Goal: Task Accomplishment & Management: Use online tool/utility

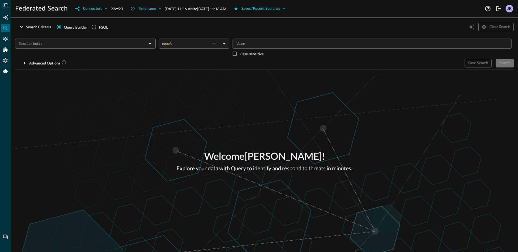
click at [124, 92] on div "Welcome [PERSON_NAME] ! Explore your data with Query to identify and respond to…" at bounding box center [264, 161] width 507 height 182
click at [8, 40] on div "Connectors" at bounding box center [5, 39] width 9 height 9
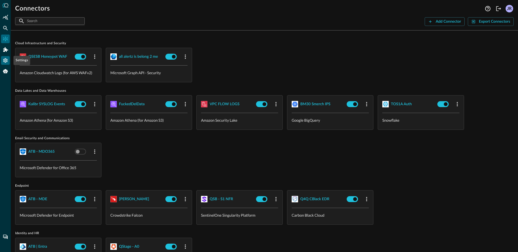
click at [6, 61] on icon "Settings" at bounding box center [5, 60] width 4 height 5
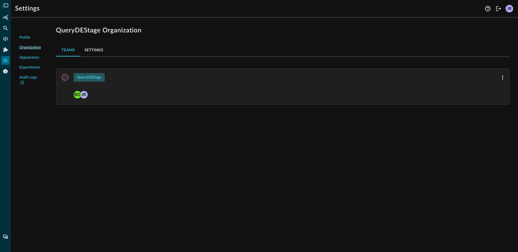
click at [91, 76] on button "QueryDEStage" at bounding box center [89, 77] width 31 height 9
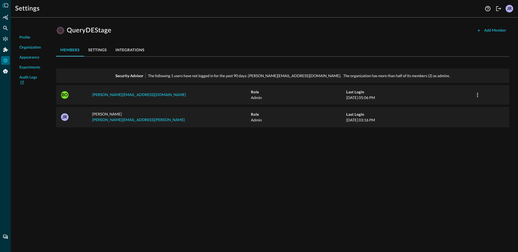
click at [275, 187] on div "Profile Organization Appearance Experiments Audit Logs Q QueryDEStage Add Membe…" at bounding box center [264, 137] width 507 height 230
click at [216, 24] on div "Q QueryDEStage Add Member members settings integrations Security Advisor The fo…" at bounding box center [283, 78] width 462 height 113
click at [7, 38] on icon "Connectors" at bounding box center [5, 38] width 5 height 5
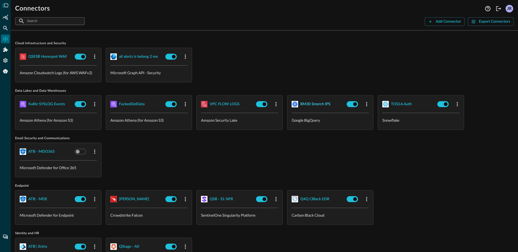
click at [323, 106] on div "BM30 Smerch IPS" at bounding box center [315, 104] width 30 height 7
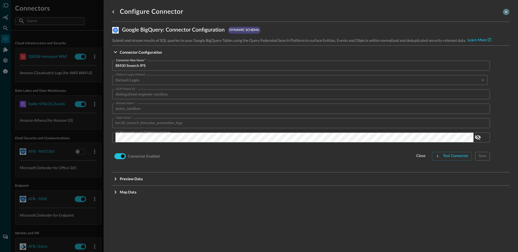
click at [504, 14] on icon "close-drawer" at bounding box center [506, 11] width 5 height 5
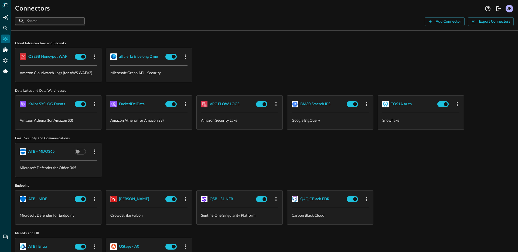
click at [304, 42] on span "Cloud Infrastructure and Security" at bounding box center [264, 43] width 499 height 4
click at [5, 63] on icon "Settings" at bounding box center [5, 60] width 5 height 5
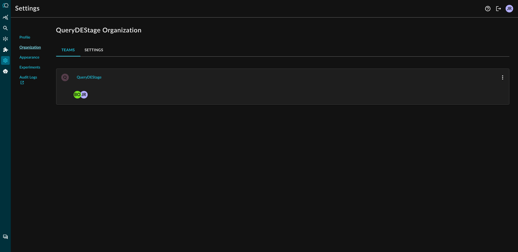
click at [91, 52] on button "Settings" at bounding box center [93, 49] width 27 height 13
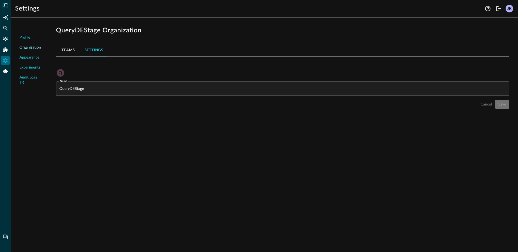
click at [59, 51] on button "Teams" at bounding box center [68, 49] width 24 height 13
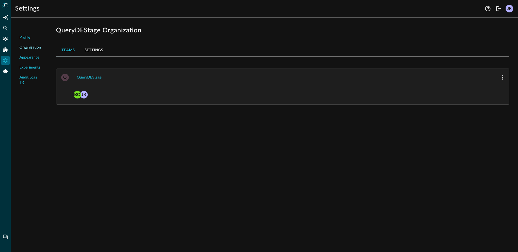
click at [31, 67] on span "Experiments" at bounding box center [29, 68] width 21 height 6
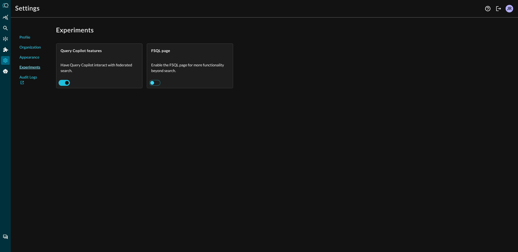
click at [153, 81] on input "checkbox" at bounding box center [152, 83] width 30 height 10
checkbox input "true"
click at [5, 28] on icon "Federated Search" at bounding box center [5, 27] width 5 height 5
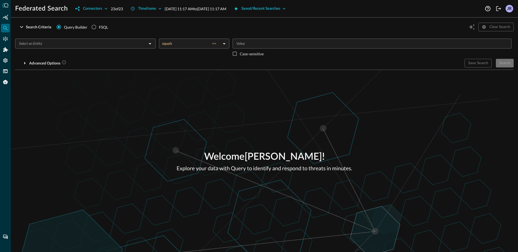
click at [319, 120] on div "Welcome [PERSON_NAME] ! Explore your data with Query to identify and respond to…" at bounding box center [264, 161] width 507 height 182
click at [169, 144] on div "Welcome [PERSON_NAME] ! Explore your data with Query to identify and respond to…" at bounding box center [264, 161] width 507 height 182
click at [6, 40] on icon "Connectors" at bounding box center [5, 38] width 5 height 5
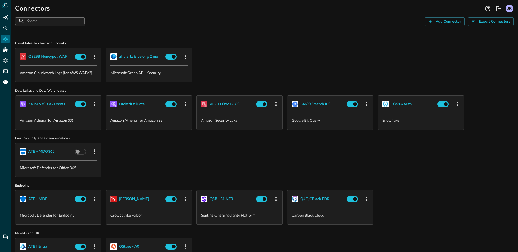
click at [278, 64] on div "QSESB Honeypot WAF Amazon Cloudwatch Logs (for AWS WAFv2) all alertz is belong …" at bounding box center [264, 65] width 499 height 35
click at [185, 199] on icon "button" at bounding box center [185, 199] width 1 height 4
click at [198, 233] on span "Delete" at bounding box center [198, 233] width 12 height 4
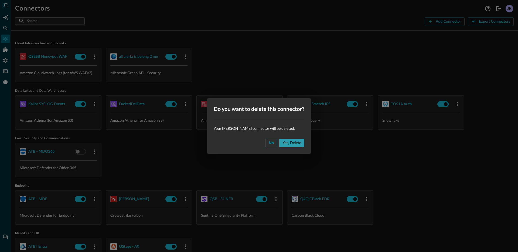
click at [295, 143] on button "Yes, delete" at bounding box center [291, 143] width 25 height 9
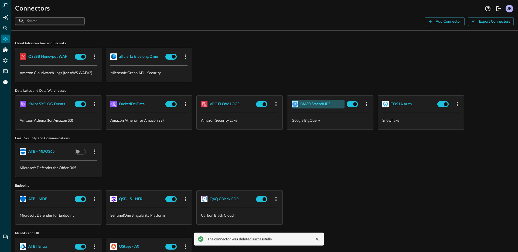
click at [326, 105] on div "BM30 Smerch IPS" at bounding box center [315, 104] width 30 height 7
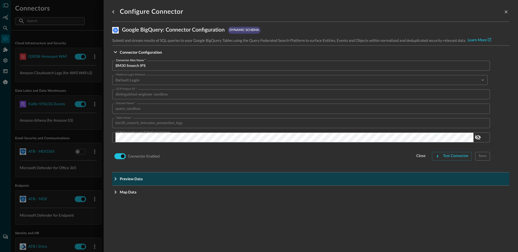
click at [129, 180] on p "Preview Data" at bounding box center [131, 179] width 23 height 6
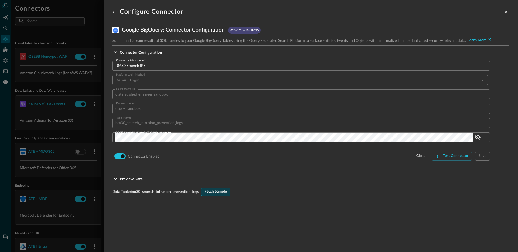
click at [213, 190] on button "Fetch Sample" at bounding box center [215, 191] width 29 height 9
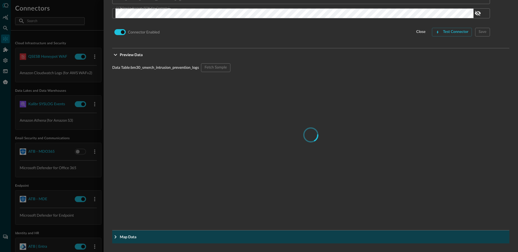
click at [123, 233] on button "Map Data" at bounding box center [310, 236] width 397 height 13
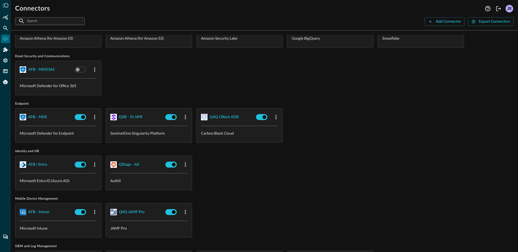
scroll to position [0, 0]
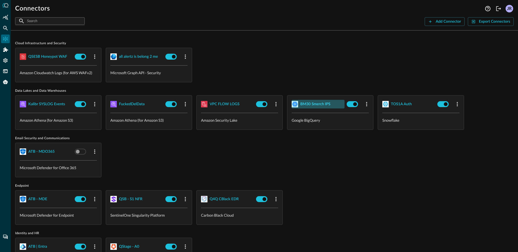
click at [311, 103] on div "BM30 Smerch IPS" at bounding box center [315, 104] width 30 height 7
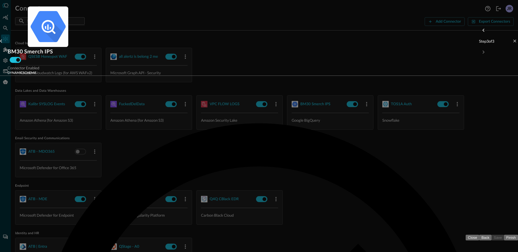
click at [512, 39] on icon "close-drawer" at bounding box center [514, 41] width 5 height 5
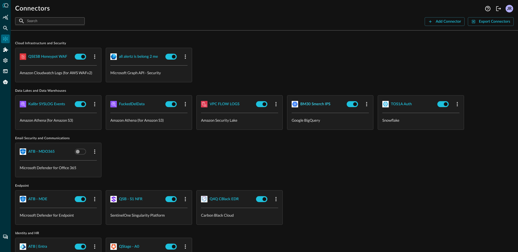
click at [322, 107] on div "BM30 Smerch IPS" at bounding box center [315, 104] width 30 height 7
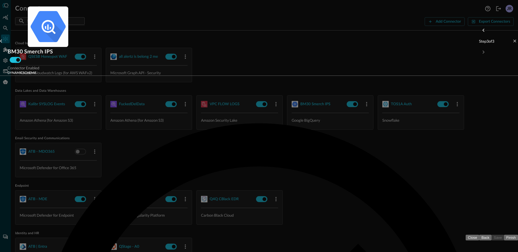
scroll to position [9, 0]
type input "match"
click at [228, 146] on li "firewall_rule.match_location" at bounding box center [293, 143] width 148 height 6
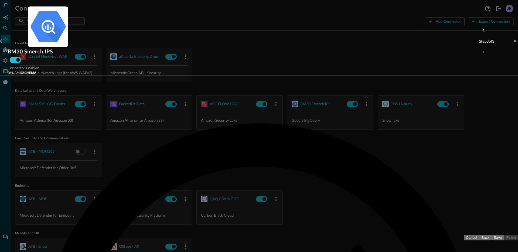
click at [491, 240] on button "Save" at bounding box center [497, 238] width 12 height 6
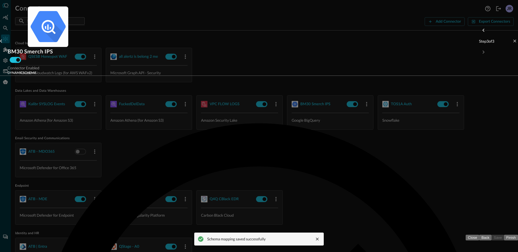
click at [504, 237] on button "Finish" at bounding box center [511, 238] width 14 height 6
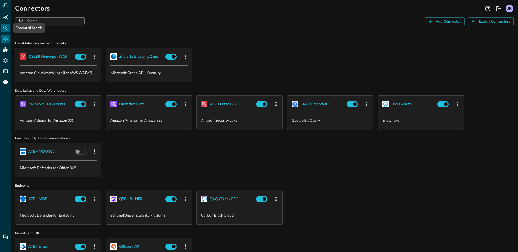
click at [5, 27] on icon "Federated Search" at bounding box center [5, 27] width 5 height 5
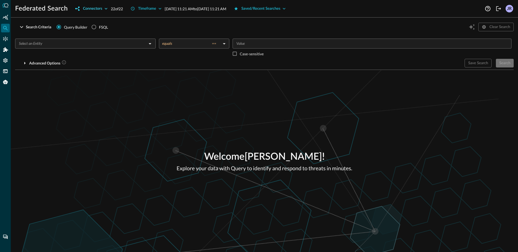
click at [103, 8] on icon "button" at bounding box center [105, 8] width 5 height 5
checkbox input "false"
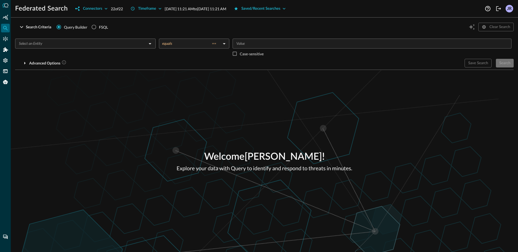
checkbox input "false"
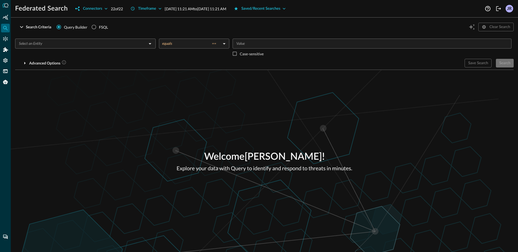
checkbox input "false"
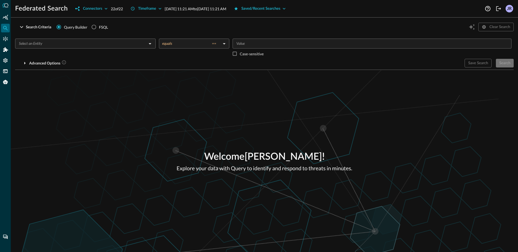
checkbox input "false"
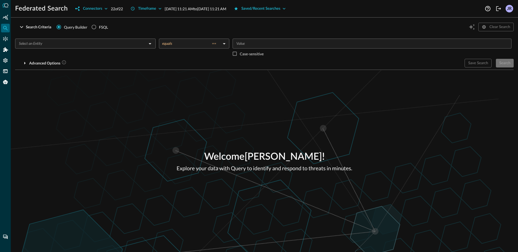
checkbox input "false"
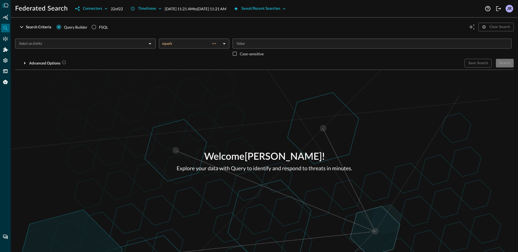
checkbox input "false"
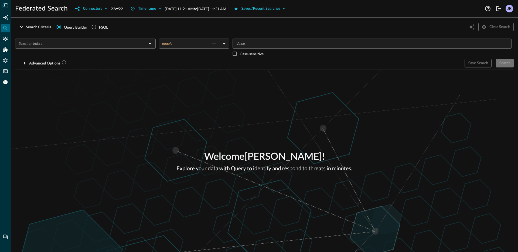
checkbox input "false"
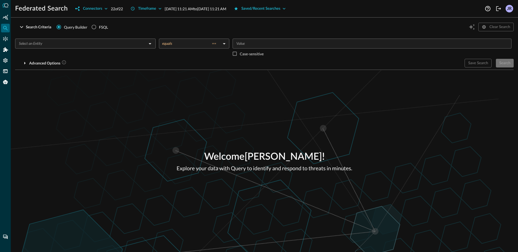
checkbox input "false"
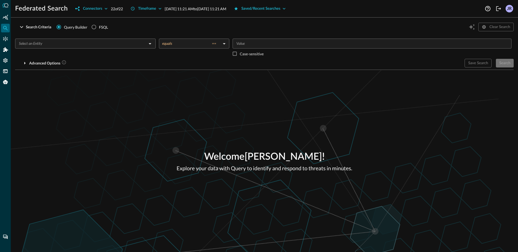
checkbox input "false"
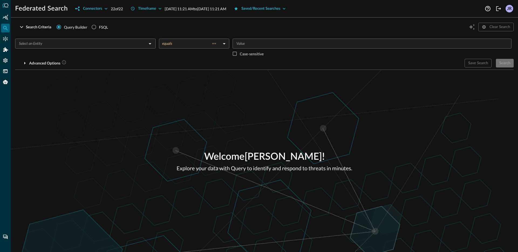
checkbox input "false"
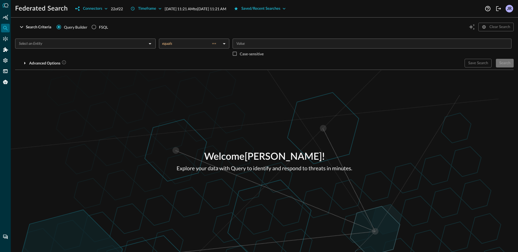
checkbox input "false"
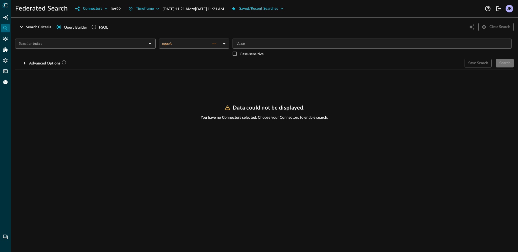
checkbox input "true"
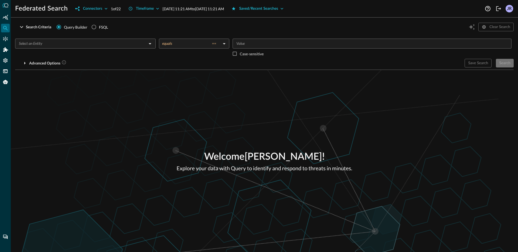
click at [39, 84] on div at bounding box center [259, 126] width 518 height 252
click at [54, 47] on div "​" at bounding box center [85, 44] width 141 height 10
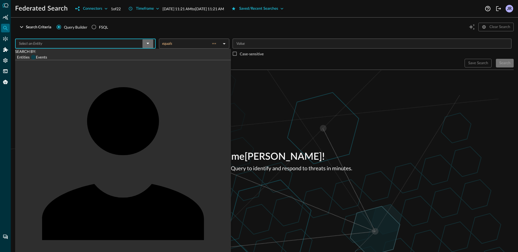
click at [36, 55] on input "Events" at bounding box center [33, 57] width 5 height 5
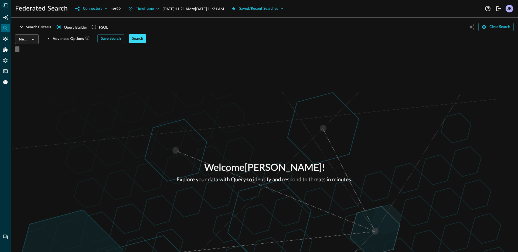
drag, startPoint x: 313, startPoint y: 107, endPoint x: 496, endPoint y: 57, distance: 189.7
click at [313, 107] on div "Welcome [PERSON_NAME] ! Explore your data with Query to identify and respond to…" at bounding box center [264, 172] width 507 height 160
click at [146, 43] on button "Search" at bounding box center [138, 38] width 18 height 9
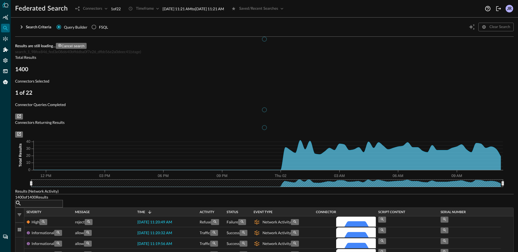
scroll to position [1, 0]
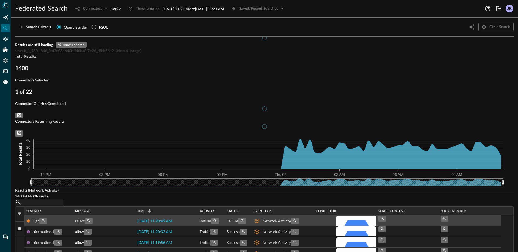
click at [162, 219] on span "[DATE] 11:20:49 AM" at bounding box center [154, 221] width 35 height 4
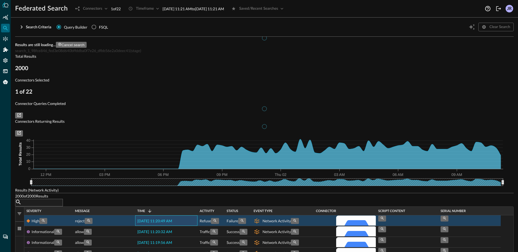
checkbox input "true"
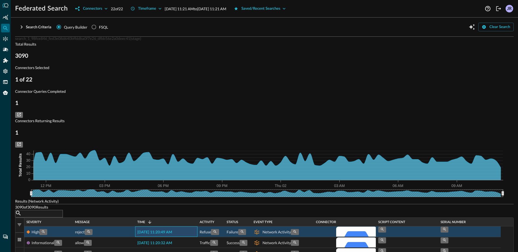
scroll to position [119, 0]
drag, startPoint x: 26, startPoint y: 181, endPoint x: 32, endPoint y: 181, distance: 6.2
click at [26, 181] on div at bounding box center [259, 126] width 518 height 252
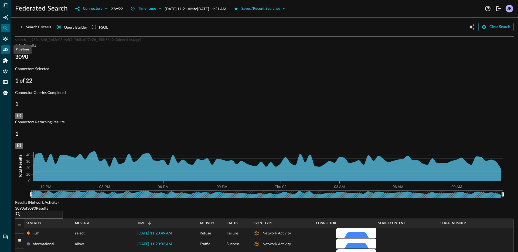
click at [7, 50] on icon "Pipelines" at bounding box center [5, 50] width 5 height 4
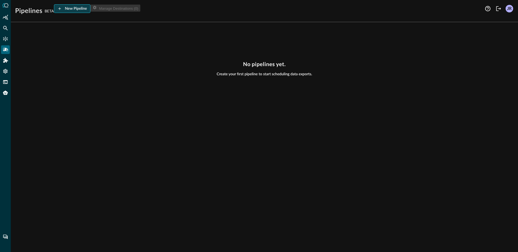
click at [78, 9] on button "New Pipeline" at bounding box center [72, 8] width 37 height 9
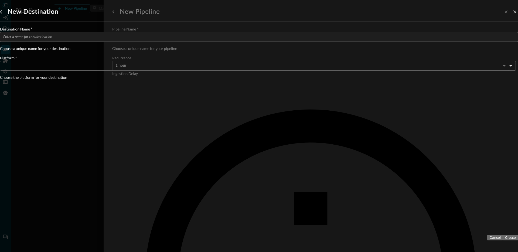
click at [351, 42] on input "Configure pipeline destination" at bounding box center [260, 37] width 515 height 10
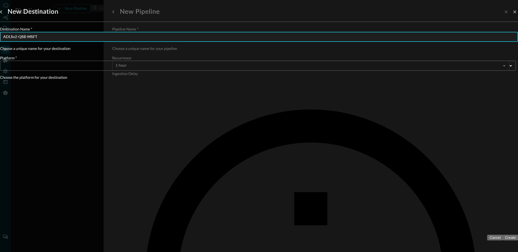
type input "ADLSv2-QSB-MSFT"
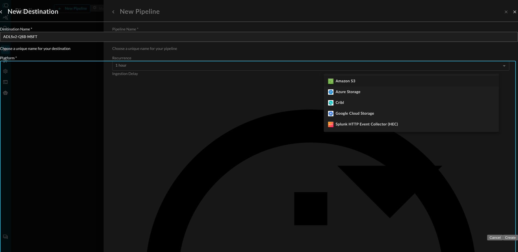
click at [357, 68] on body "Pipelines BETA New Pipeline Manage Destinations ( 0 ) JR No pipelines yet. Crea…" at bounding box center [259, 126] width 518 height 252
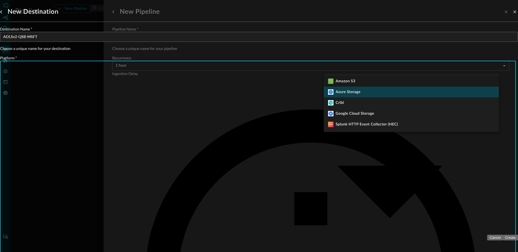
click at [360, 94] on div "Azure Storage" at bounding box center [344, 91] width 32 height 5
type input "azure_storage"
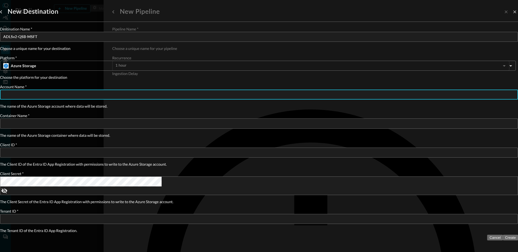
paste input "qsdplake"
type input "qsdplake"
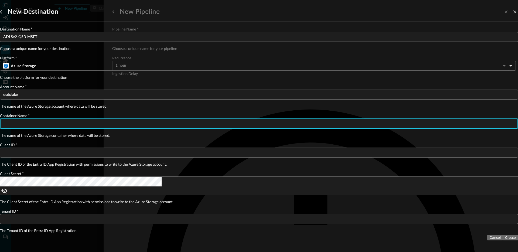
paste input "thepipelines"
type input "thepipelines"
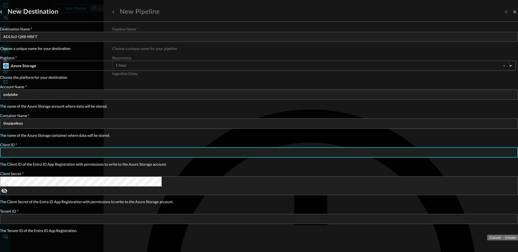
paste input "52d8ea3c-eda3-4a26-9cf8-346bbaf8fa5d"
type input "52d8ea3c-eda3-4a26-9cf8-346bbaf8fa5d"
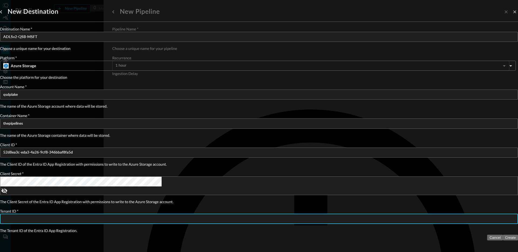
paste input "11925307-86e5-4a24-ac99-31d7c159ad2b"
type input "11925307-86e5-4a24-ac99-31d7c159ad2b"
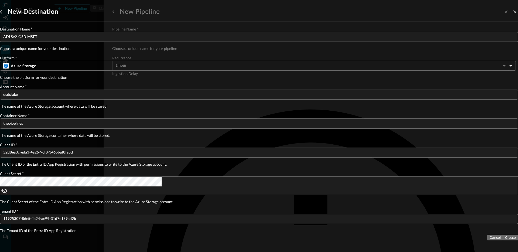
click at [405, 216] on div "Destination Name   * ADLSv2-QSB-MSFT ​ Choose a unique name for your destinatio…" at bounding box center [259, 134] width 518 height 224
click at [503, 240] on button "Create" at bounding box center [510, 238] width 15 height 6
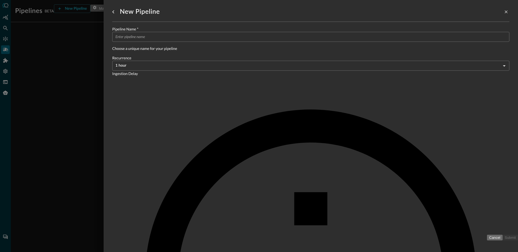
click at [353, 75] on body "Pipelines BETA New Pipeline Manage Destinations ( 1 ) JR No pipelines yet. Crea…" at bounding box center [259, 126] width 518 height 252
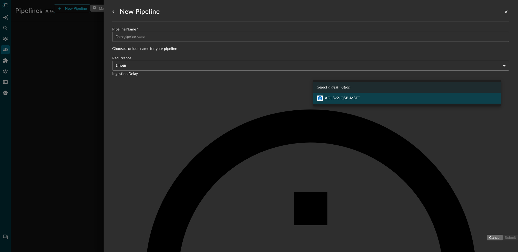
click at [334, 95] on li "ADLSv2-QSB-MSFT" at bounding box center [407, 98] width 188 height 11
type input "1"
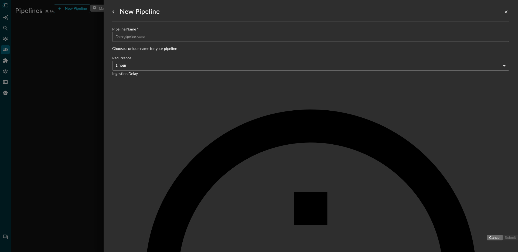
click at [181, 40] on input "Pipeline Name   *" at bounding box center [312, 37] width 394 height 10
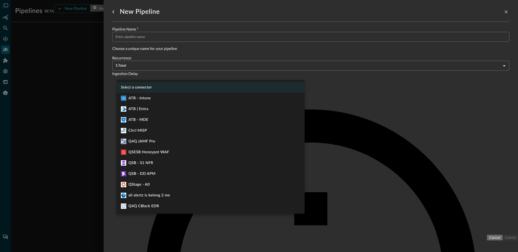
click at [171, 70] on body "Pipelines BETA New Pipeline Manage Destinations ( 1 ) JR No pipelines yet. Crea…" at bounding box center [259, 126] width 518 height 252
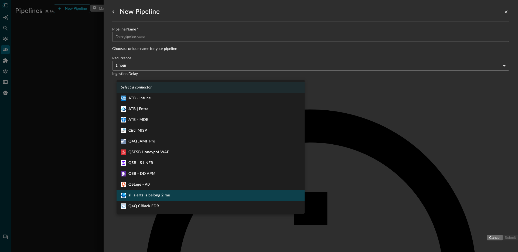
click at [166, 194] on div "all alertz is belong 2 me" at bounding box center [145, 195] width 49 height 5
type input "330"
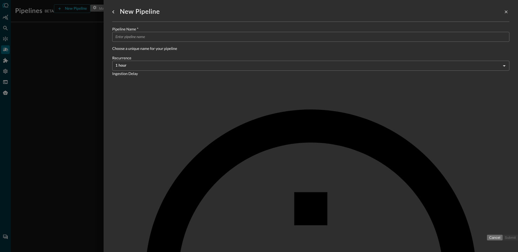
click at [185, 41] on input "Pipeline Name   *" at bounding box center [312, 37] width 394 height 10
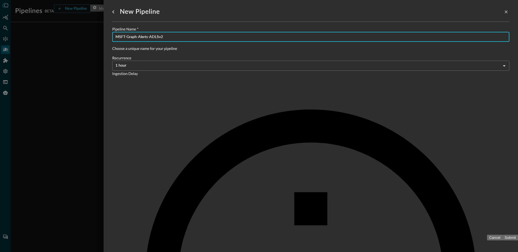
type input "MSFT-Graph-Alerts-ADLSv2"
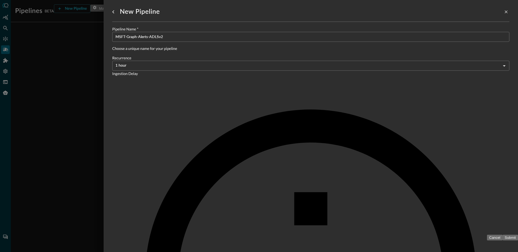
click at [282, 38] on body "Pipelines BETA New Pipeline Manage Destinations ( 1 ) JR No pipelines yet. Crea…" at bounding box center [259, 126] width 518 height 252
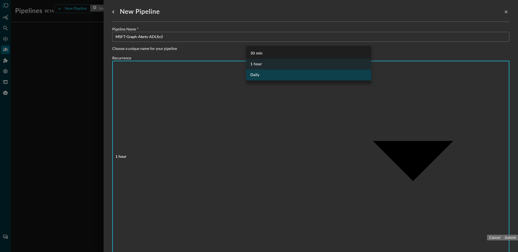
click at [260, 77] on li "Daily" at bounding box center [308, 75] width 125 height 11
type input "DAY_1"
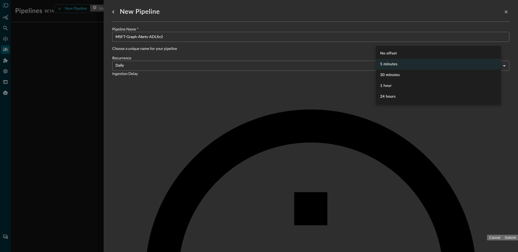
click at [458, 37] on body "Pipelines BETA New Pipeline Manage Destinations ( 1 ) JR No pipelines yet. Crea…" at bounding box center [259, 126] width 518 height 252
click at [383, 55] on li "No offset" at bounding box center [438, 53] width 125 height 11
type input "0"
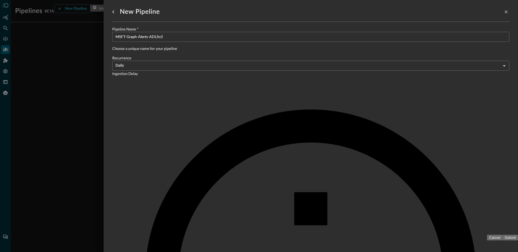
click at [503, 240] on button "Submit" at bounding box center [510, 238] width 15 height 6
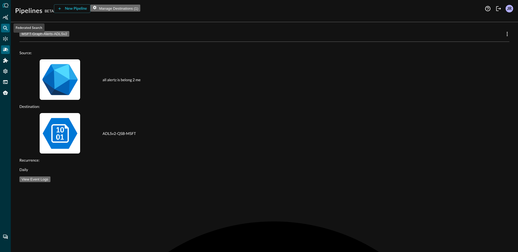
click at [3, 26] on icon "Federated Search" at bounding box center [5, 27] width 5 height 5
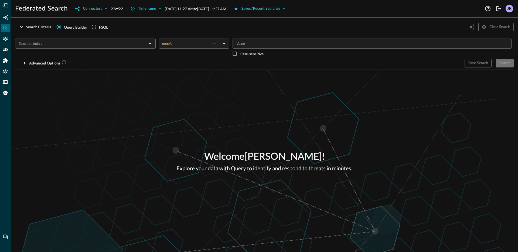
click at [74, 98] on div "Welcome [PERSON_NAME] ! Explore your data with Query to identify and respond to…" at bounding box center [264, 161] width 507 height 182
click at [6, 39] on icon "Connectors" at bounding box center [5, 38] width 5 height 5
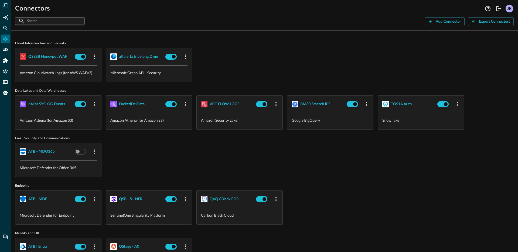
click at [217, 149] on div "ATB - MDO365 Microsoft Defender for Office 365" at bounding box center [264, 160] width 499 height 35
click at [6, 51] on icon "Pipelines" at bounding box center [5, 49] width 5 height 5
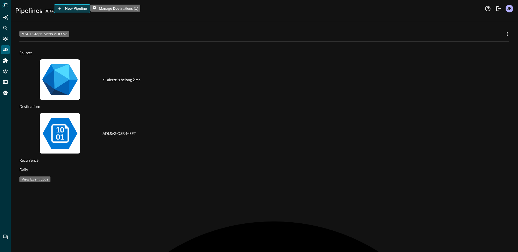
click at [78, 9] on button "New Pipeline" at bounding box center [72, 8] width 37 height 9
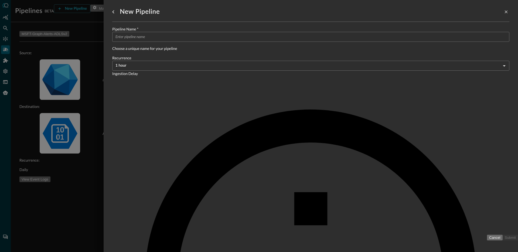
click at [53, 144] on div at bounding box center [259, 126] width 518 height 252
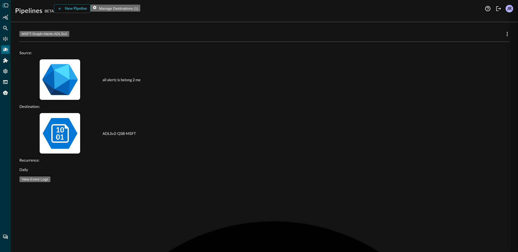
click at [57, 143] on div "MSFT-Graph-Alerts-ADLSv2 Source: all alertz is belong 2 me Destination: ADLSv2-…" at bounding box center [264, 139] width 507 height 226
click at [8, 29] on icon "Federated Search" at bounding box center [5, 27] width 5 height 5
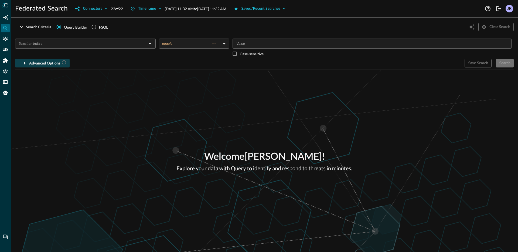
click at [47, 63] on div "Advanced Options" at bounding box center [47, 63] width 37 height 7
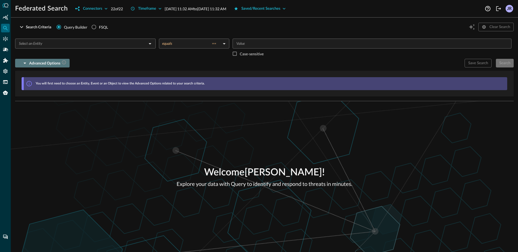
click at [47, 63] on div "Advanced Options" at bounding box center [47, 63] width 37 height 7
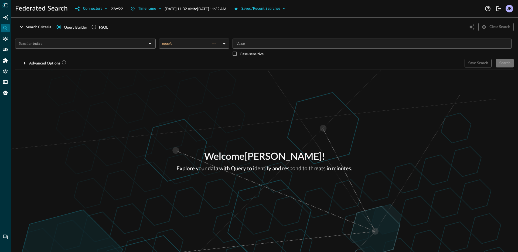
click at [67, 40] on input "text" at bounding box center [81, 43] width 128 height 7
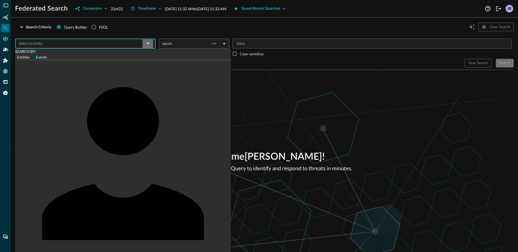
click at [36, 57] on input "Events" at bounding box center [33, 57] width 5 height 5
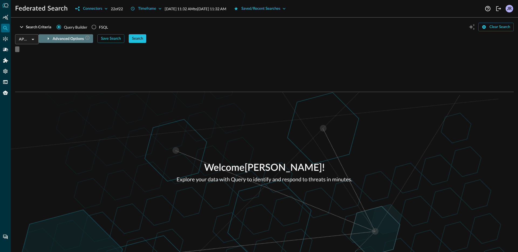
click at [53, 42] on div "Advanced Options" at bounding box center [71, 38] width 37 height 7
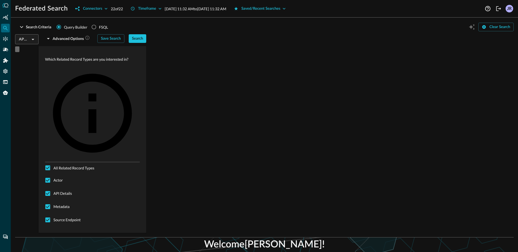
click at [28, 43] on input "API Activity" at bounding box center [22, 39] width 11 height 7
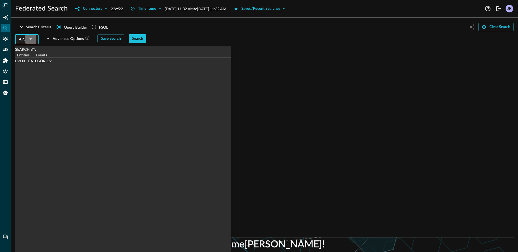
click at [39, 38] on div "API Activity ​ SEARCH BY: Entities Events EVENT CATEGORIES: Application Activit…" at bounding box center [26, 43] width 23 height 18
click at [28, 42] on input "API Activity" at bounding box center [22, 39] width 11 height 7
click at [122, 237] on div "Welcome [PERSON_NAME] ! Explore your data with Query to identify and respond to…" at bounding box center [264, 248] width 507 height 23
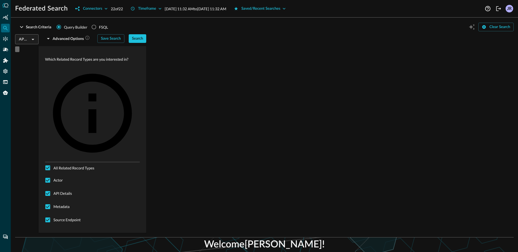
click at [80, 237] on div "Welcome [PERSON_NAME] ! Explore your data with Query to identify and respond to…" at bounding box center [264, 248] width 507 height 23
click at [28, 40] on input "API Activity" at bounding box center [22, 39] width 11 height 7
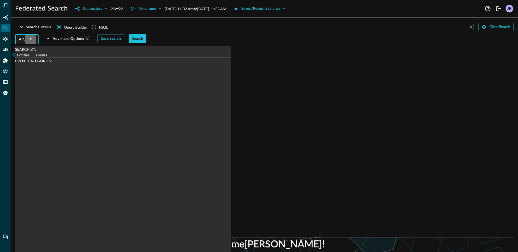
click at [17, 52] on input "Entities" at bounding box center [14, 54] width 5 height 5
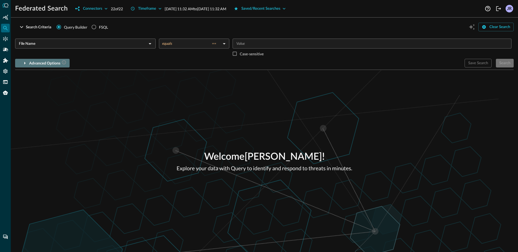
click at [40, 66] on div "Advanced Options" at bounding box center [47, 63] width 37 height 7
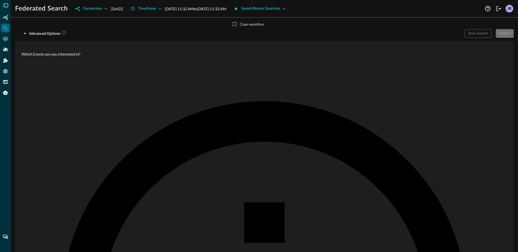
scroll to position [8, 0]
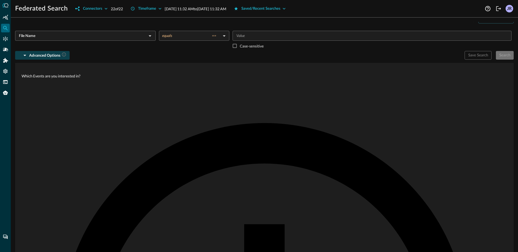
click at [35, 58] on div "Advanced Options" at bounding box center [47, 55] width 37 height 7
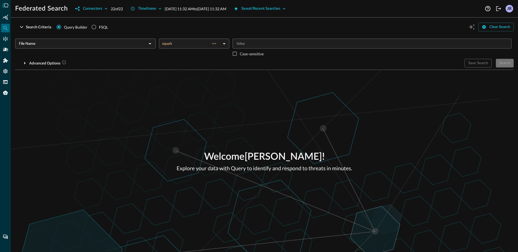
scroll to position [0, 0]
click at [149, 58] on div "File Name ​" at bounding box center [85, 49] width 141 height 20
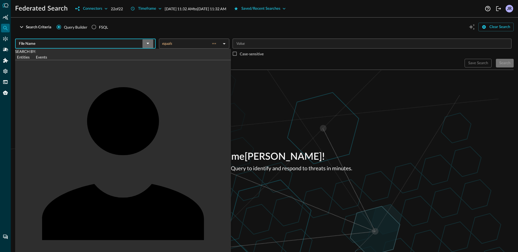
click at [47, 59] on label "Events" at bounding box center [39, 57] width 16 height 6
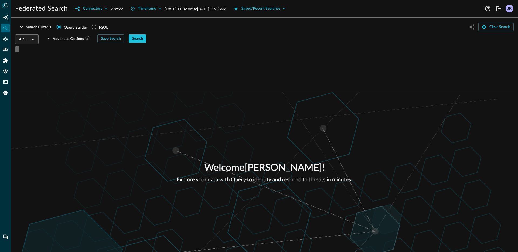
click at [124, 130] on div "Welcome [PERSON_NAME] ! Explore your data with Query to identify and respond to…" at bounding box center [264, 172] width 507 height 160
click at [53, 42] on div "Advanced Options" at bounding box center [71, 38] width 37 height 7
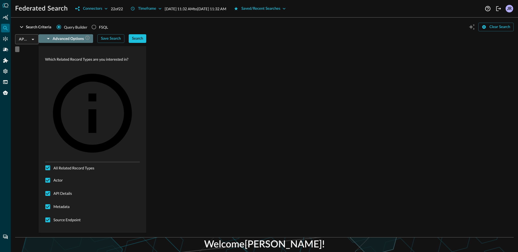
click at [53, 42] on div "Advanced Options" at bounding box center [71, 38] width 37 height 7
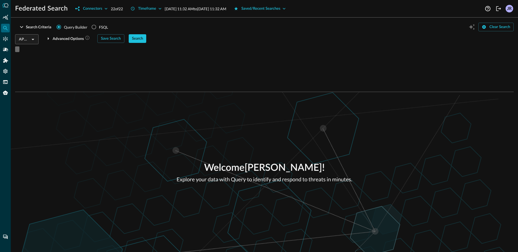
click at [131, 197] on div "Welcome [PERSON_NAME] ! Explore your data with Query to identify and respond to…" at bounding box center [264, 172] width 507 height 160
click at [5, 39] on icon "Connectors" at bounding box center [5, 39] width 5 height 5
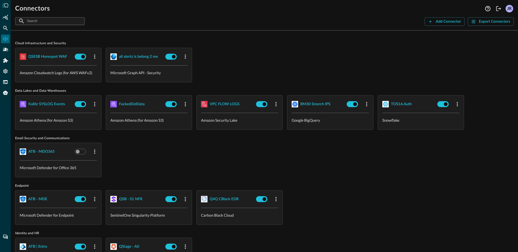
click at [323, 87] on div "Cloud Infrastructure and Security QSESB Honeypot WAF Amazon Cloudwatch Logs (fo…" at bounding box center [264, 231] width 499 height 393
click at [5, 50] on icon "Pipelines" at bounding box center [5, 50] width 5 height 4
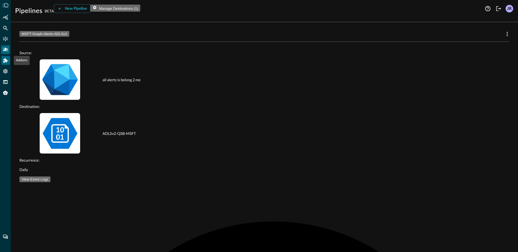
click at [4, 62] on icon "Addons" at bounding box center [5, 60] width 5 height 5
click at [6, 50] on div at bounding box center [259, 126] width 518 height 252
click at [7, 48] on icon "Pipelines" at bounding box center [5, 49] width 5 height 5
click at [6, 39] on icon "Connectors" at bounding box center [5, 38] width 5 height 5
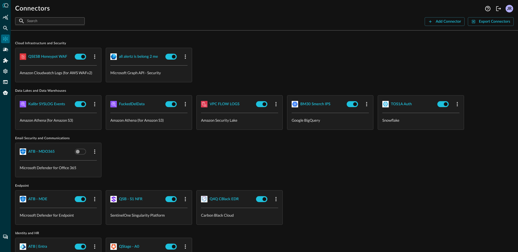
click at [292, 74] on div "QSESB Honeypot WAF Amazon Cloudwatch Logs (for AWS WAFv2) all alertz is belong …" at bounding box center [264, 65] width 499 height 35
click at [398, 106] on div "TOS1A Auth" at bounding box center [401, 104] width 21 height 7
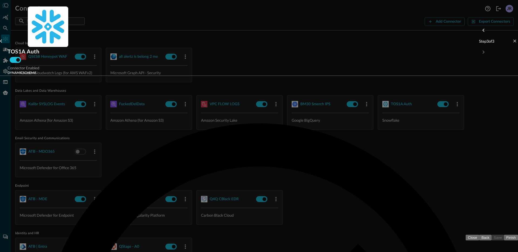
click at [1, 139] on div at bounding box center [259, 126] width 518 height 252
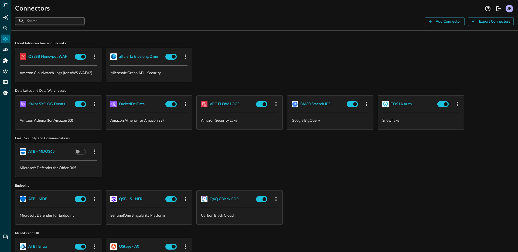
click at [267, 161] on div "ATB - MDO365 Microsoft Defender for Office 365" at bounding box center [264, 160] width 499 height 35
click at [257, 52] on div "QSESB Honeypot WAF Amazon Cloudwatch Logs (for AWS WAFv2) all alertz is belong …" at bounding box center [264, 65] width 499 height 35
click at [4, 52] on icon "Pipelines" at bounding box center [5, 49] width 5 height 5
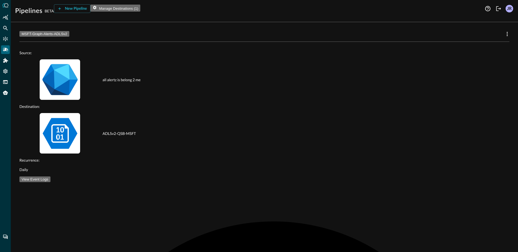
click at [77, 11] on button "New Pipeline" at bounding box center [72, 8] width 37 height 9
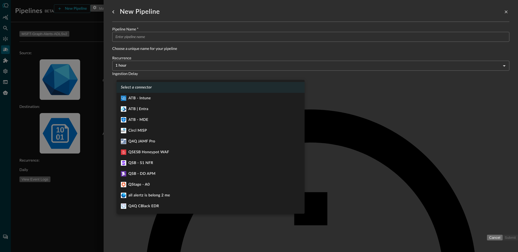
click at [181, 75] on body "Pipelines BETA New Pipeline Manage Destinations ( 1 ) JR MSFT-Graph-Alerts-ADLS…" at bounding box center [259, 126] width 518 height 252
click at [386, 138] on div at bounding box center [259, 126] width 518 height 252
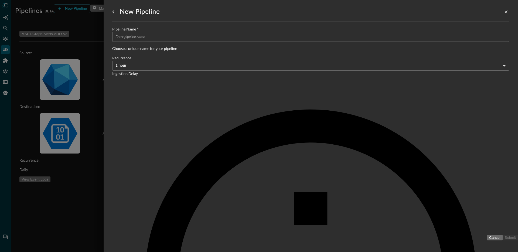
click at [77, 140] on div at bounding box center [259, 126] width 518 height 252
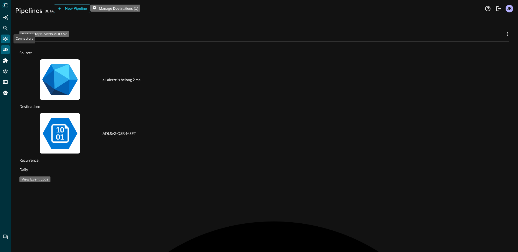
click at [4, 42] on div "Connectors" at bounding box center [5, 39] width 9 height 9
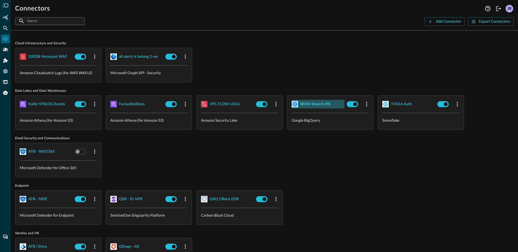
click at [322, 106] on div "BM30 Smerch IPS" at bounding box center [315, 104] width 30 height 7
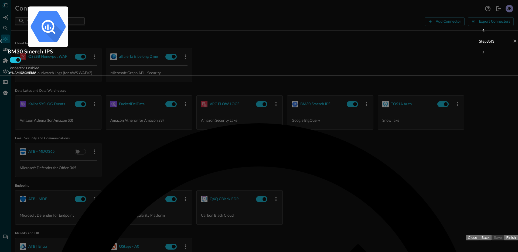
click at [483, 58] on body "Connectors JR ​ ​ Add Connector Export Connectors Cloud Infrastructure and Secu…" at bounding box center [259, 126] width 518 height 252
click at [479, 72] on li "Advanced Mode" at bounding box center [479, 71] width 37 height 11
type input "advanced"
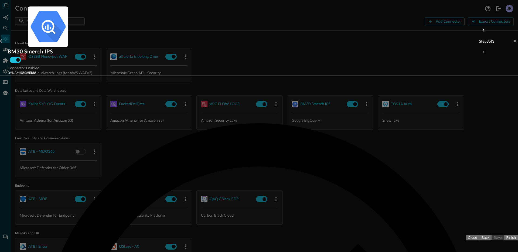
drag, startPoint x: 3, startPoint y: 50, endPoint x: 6, endPoint y: 50, distance: 3.2
click at [3, 50] on div at bounding box center [259, 126] width 518 height 252
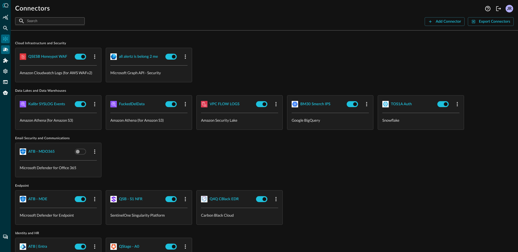
click at [6, 50] on icon "Pipelines" at bounding box center [5, 49] width 5 height 5
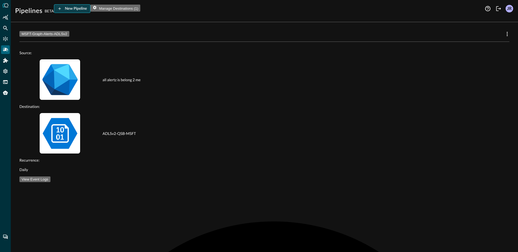
click at [76, 6] on button "New Pipeline" at bounding box center [72, 8] width 37 height 9
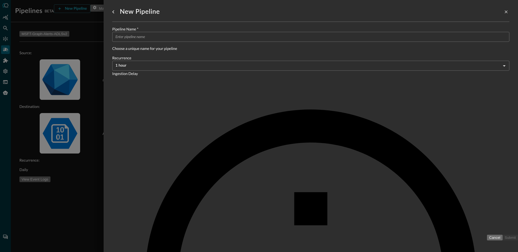
click at [204, 122] on div "New Pipeline Pipeline Name   * ​ Choose a unique name for your pipeline Recurre…" at bounding box center [310, 122] width 397 height 245
click at [174, 79] on body "Pipelines BETA New Pipeline Manage Destinations ( 1 ) JR MSFT-Graph-Alerts-ADLS…" at bounding box center [259, 126] width 518 height 252
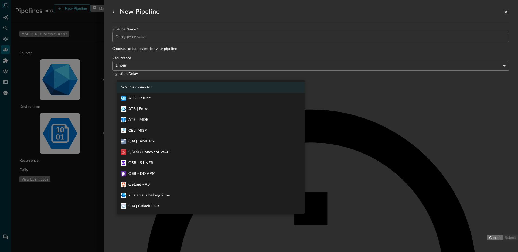
click at [332, 155] on div at bounding box center [259, 126] width 518 height 252
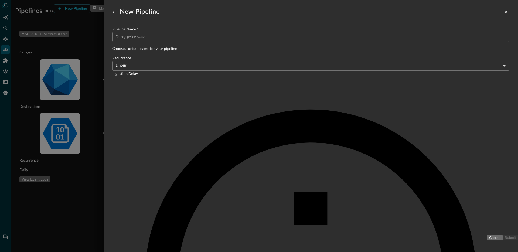
click at [48, 162] on div at bounding box center [259, 126] width 518 height 252
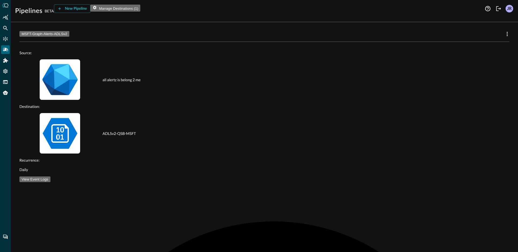
click at [5, 40] on icon "Connectors" at bounding box center [5, 39] width 5 height 5
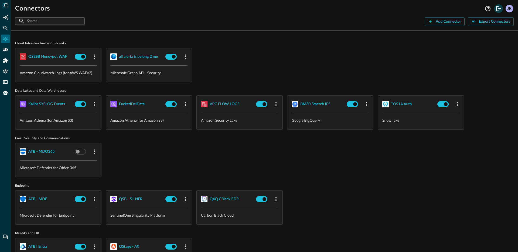
click at [499, 11] on icon "Logout" at bounding box center [498, 8] width 6 height 6
